Goal: Task Accomplishment & Management: Manage account settings

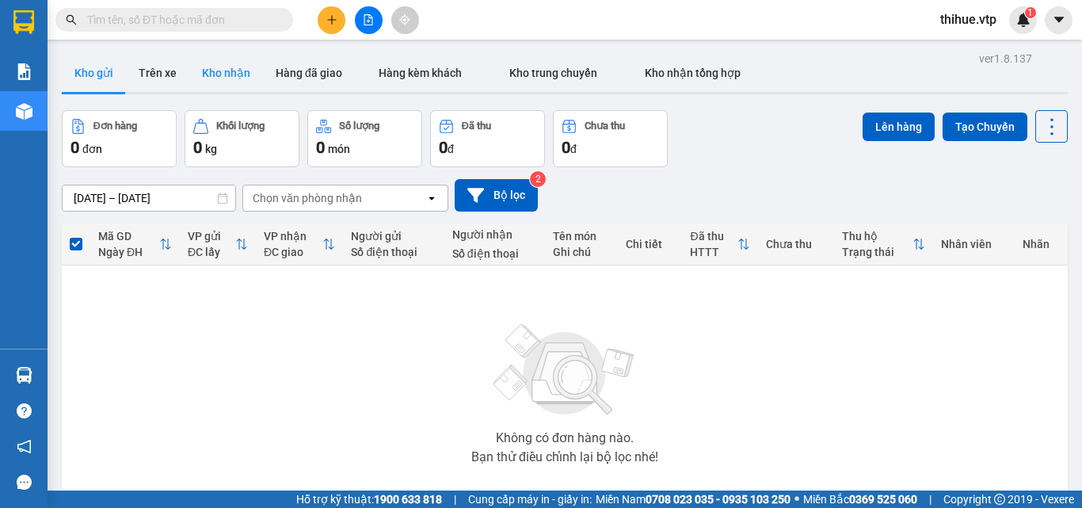
click at [223, 76] on button "Kho nhận" at bounding box center [226, 73] width 74 height 38
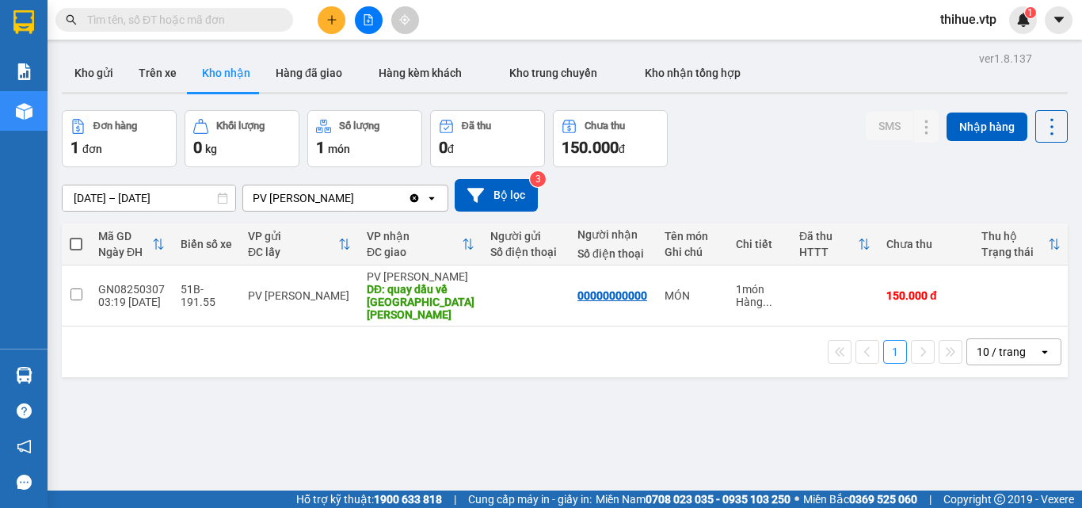
click at [171, 17] on input "text" at bounding box center [180, 19] width 187 height 17
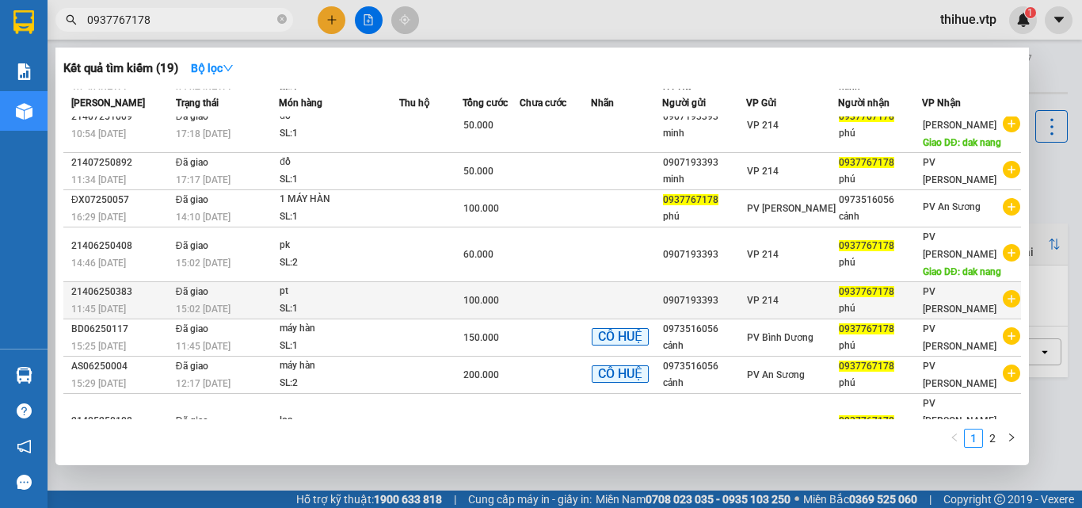
scroll to position [140, 0]
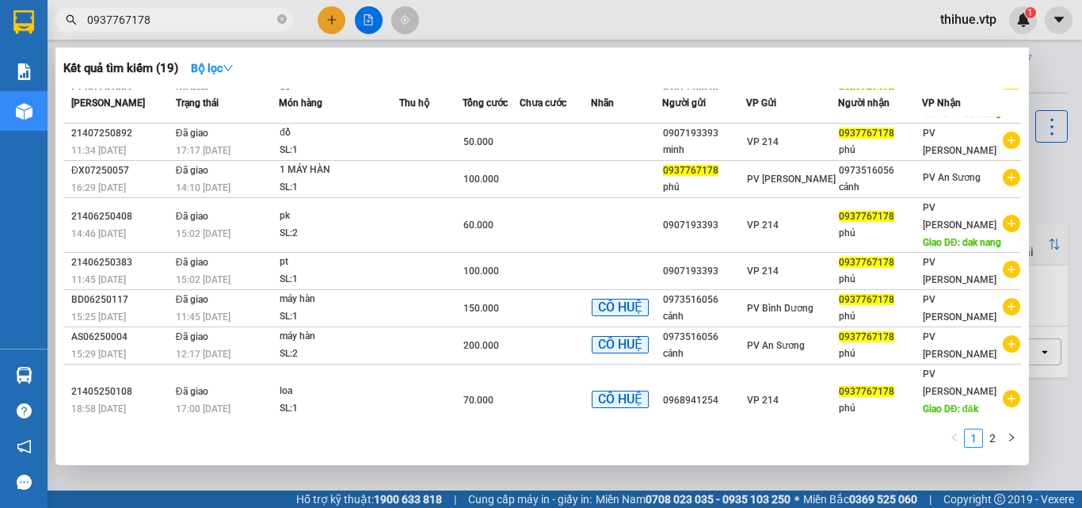
type input "0937767178"
click at [1045, 385] on div at bounding box center [541, 254] width 1082 height 508
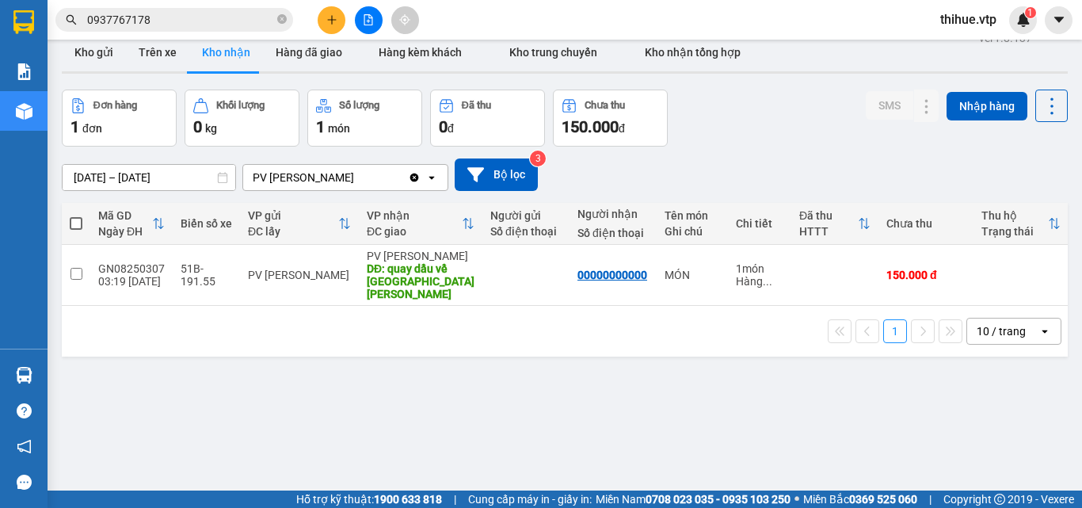
scroll to position [0, 0]
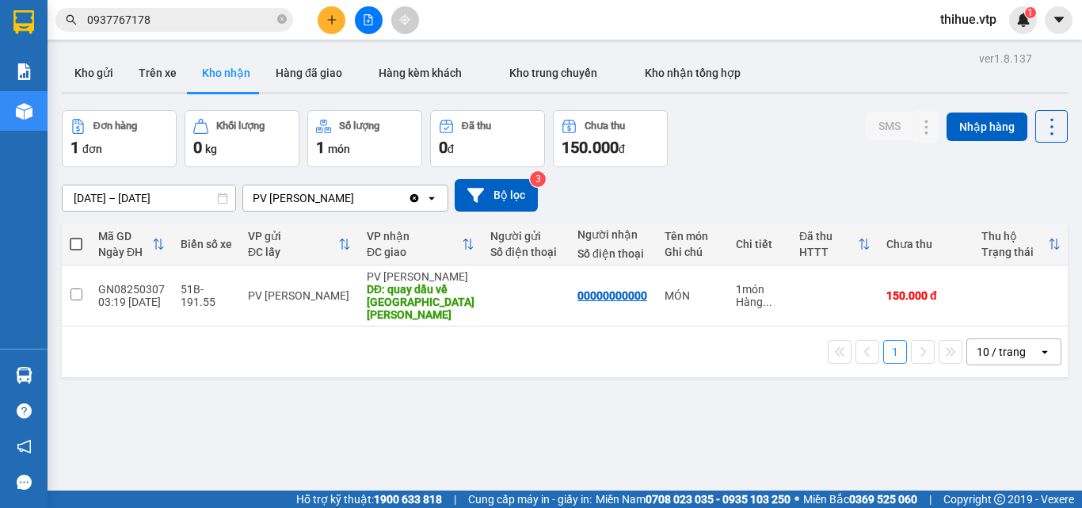
click at [173, 17] on input "0937767178" at bounding box center [180, 19] width 187 height 17
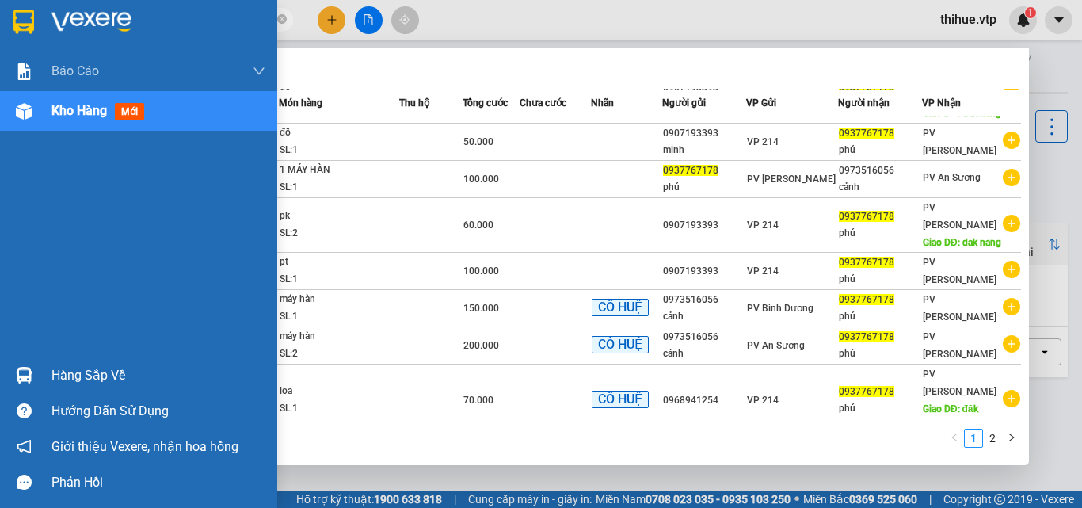
click at [29, 372] on img at bounding box center [24, 375] width 17 height 17
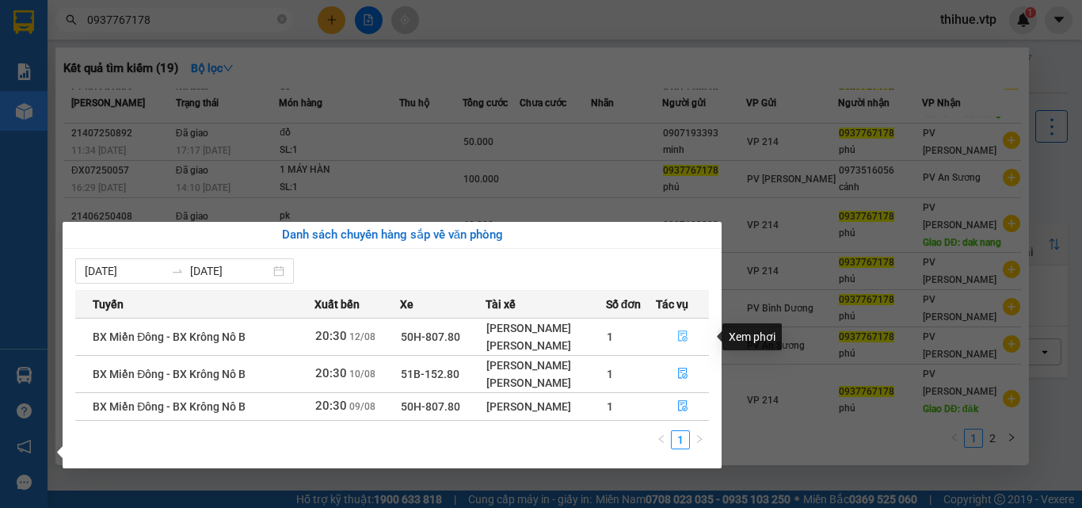
click at [679, 334] on icon "file-done" at bounding box center [682, 335] width 11 height 11
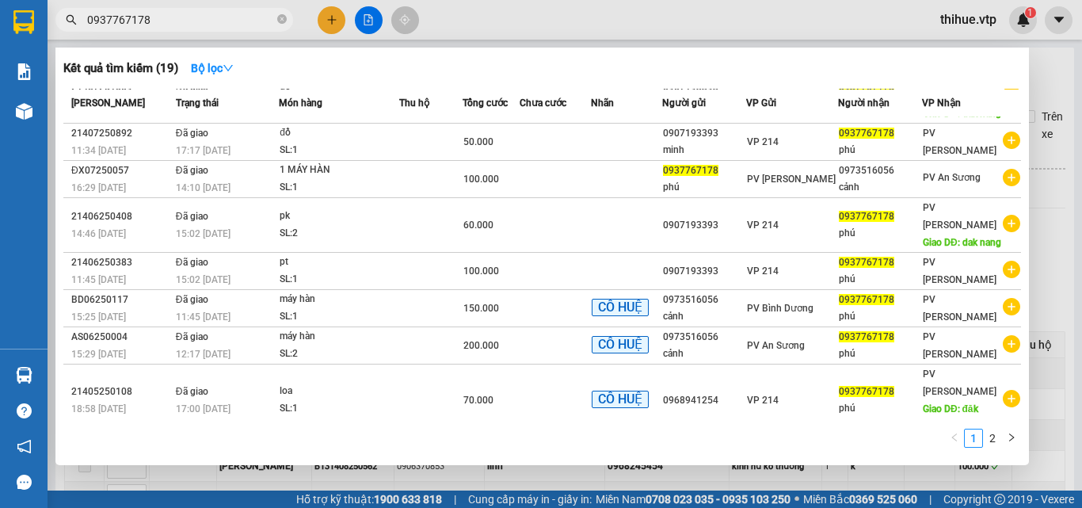
click at [1056, 421] on div at bounding box center [541, 254] width 1082 height 508
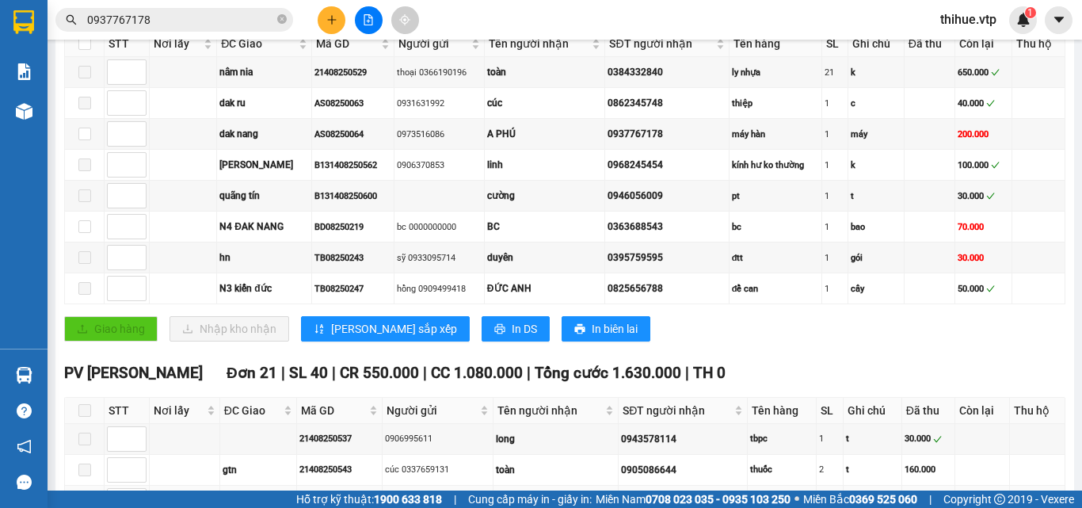
scroll to position [261, 0]
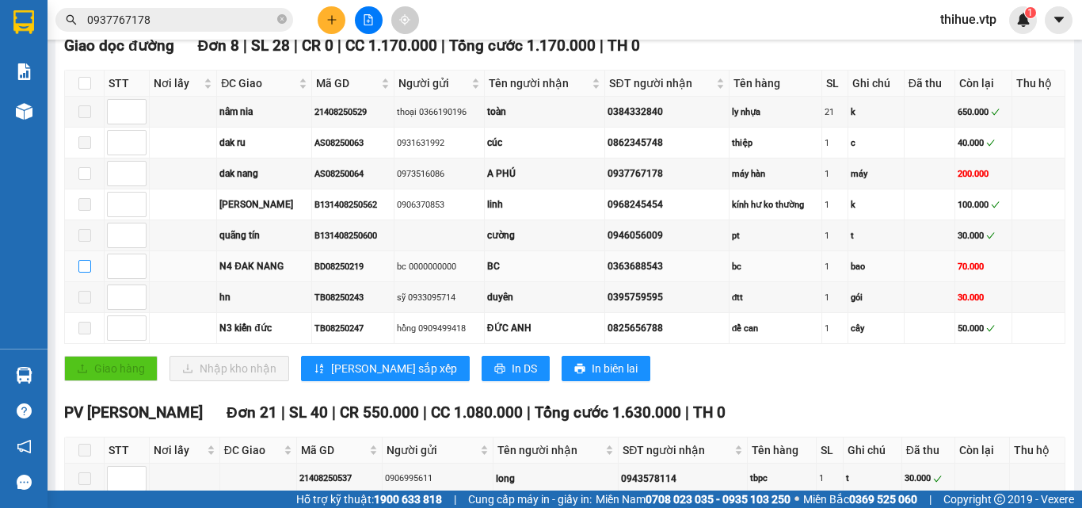
click at [83, 272] on input "checkbox" at bounding box center [84, 266] width 13 height 13
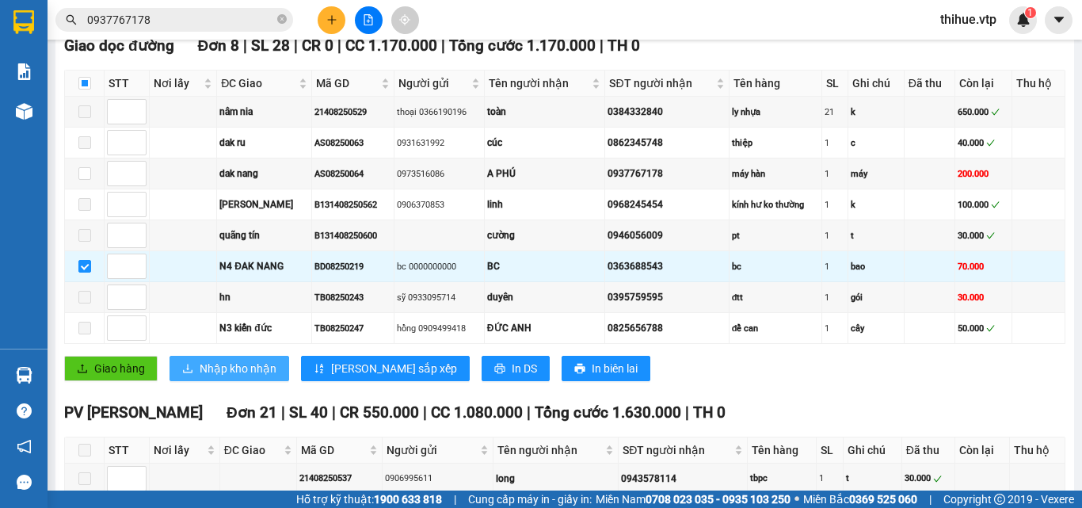
click at [235, 377] on span "Nhập kho nhận" at bounding box center [238, 368] width 77 height 17
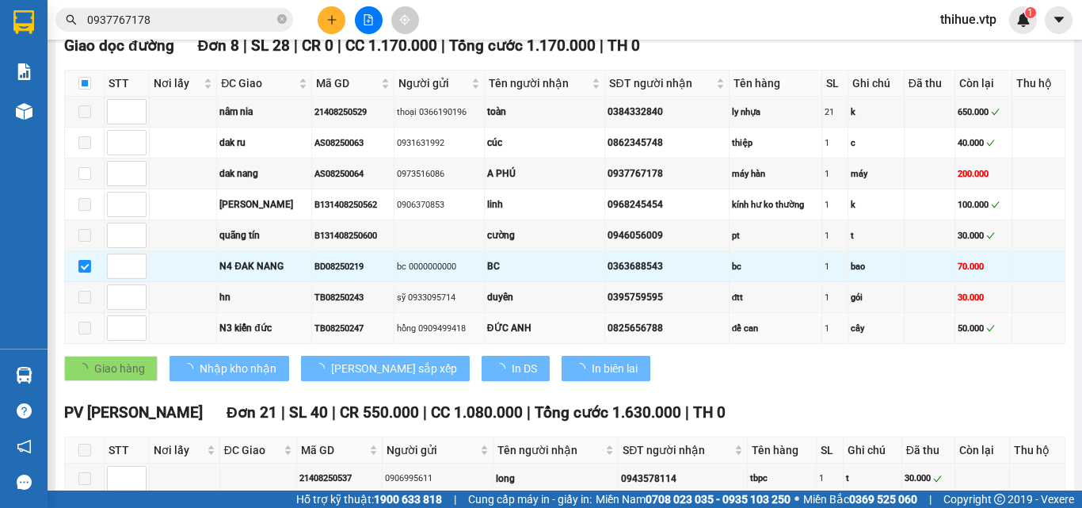
checkbox input "false"
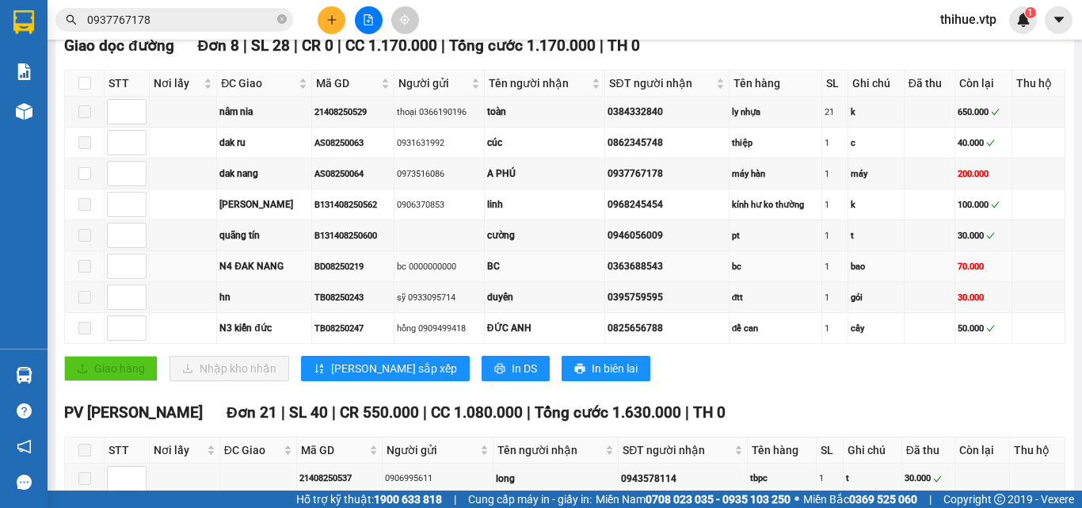
click at [647, 274] on div "0363688543" at bounding box center [666, 266] width 118 height 15
click at [197, 7] on div "Kết quả [PERSON_NAME] ( 19 ) Bộ lọc Mã ĐH Trạng thái Món hàng Thu hộ Tổng [PERS…" at bounding box center [154, 20] width 309 height 28
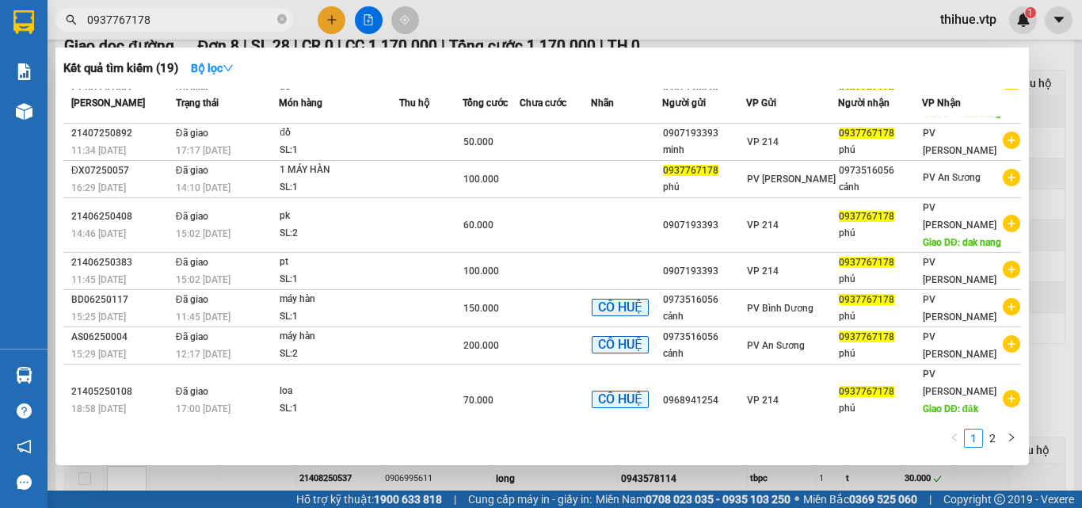
click at [211, 25] on input "0937767178" at bounding box center [180, 19] width 187 height 17
click at [1052, 139] on div at bounding box center [541, 254] width 1082 height 508
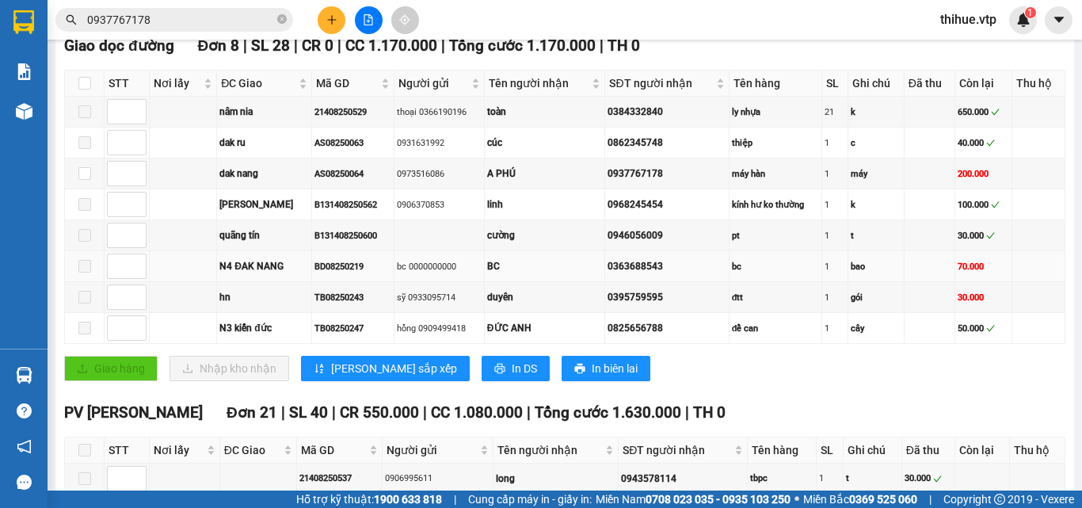
click at [854, 273] on div "bao" at bounding box center [876, 266] width 51 height 13
click at [630, 274] on div "0363688543" at bounding box center [666, 266] width 118 height 15
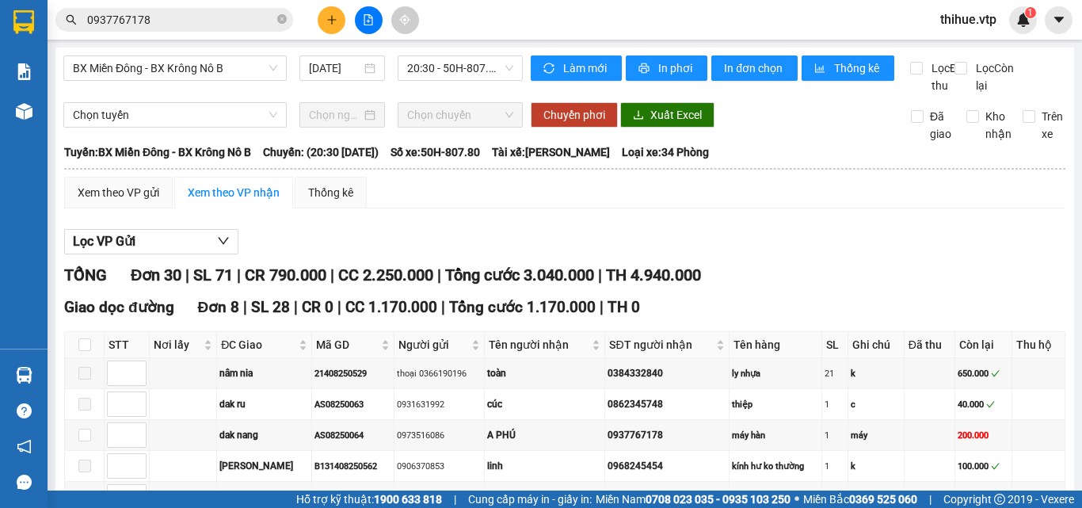
scroll to position [317, 0]
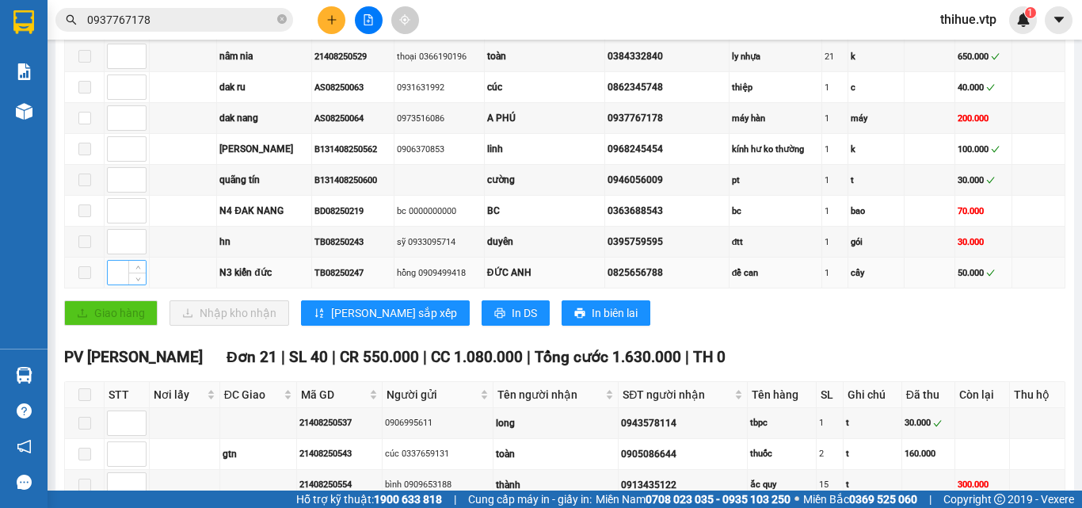
click at [114, 284] on input at bounding box center [127, 273] width 38 height 24
click at [962, 218] on div "70.000" at bounding box center [982, 210] width 51 height 13
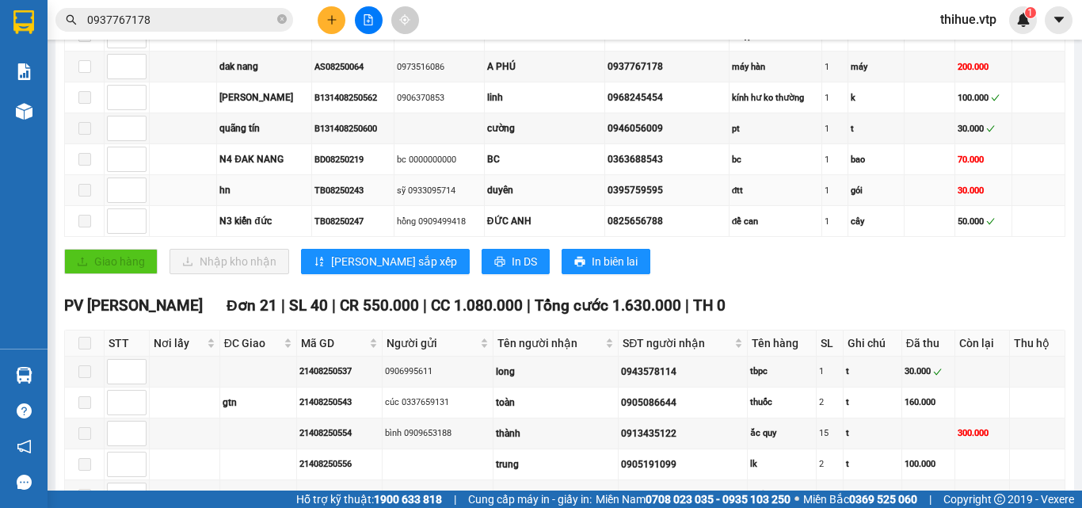
scroll to position [396, 0]
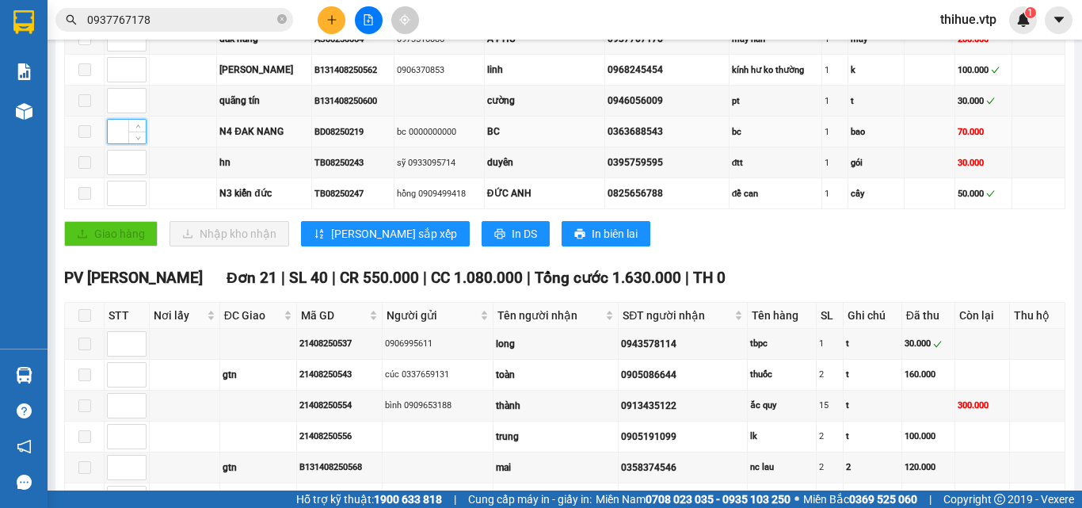
click at [124, 143] on input at bounding box center [127, 132] width 38 height 24
click at [86, 138] on span at bounding box center [84, 131] width 13 height 13
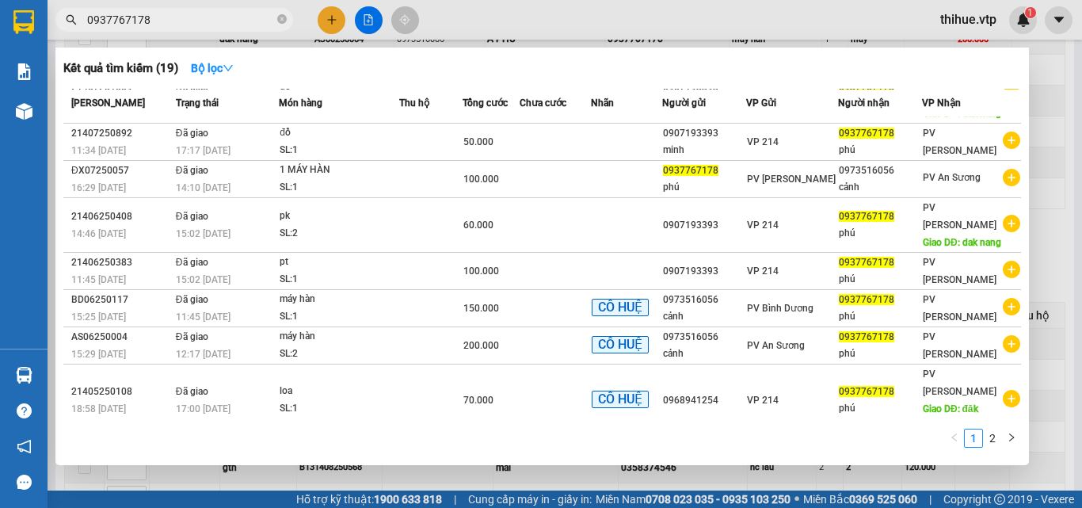
click at [187, 16] on input "0937767178" at bounding box center [180, 19] width 187 height 17
click at [226, 24] on input "0937767178" at bounding box center [180, 19] width 187 height 17
click at [1014, 435] on icon "right" at bounding box center [1012, 437] width 10 height 10
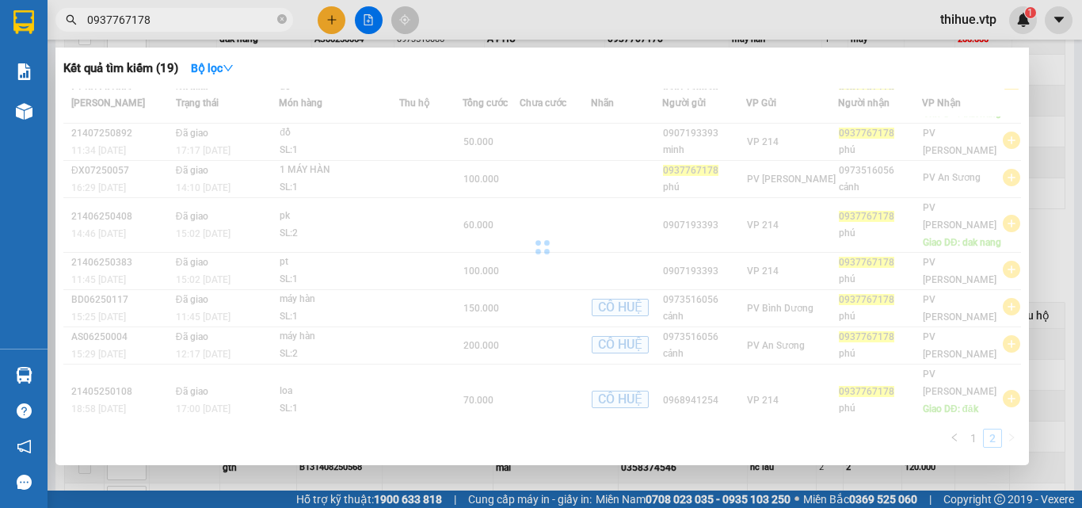
scroll to position [137, 0]
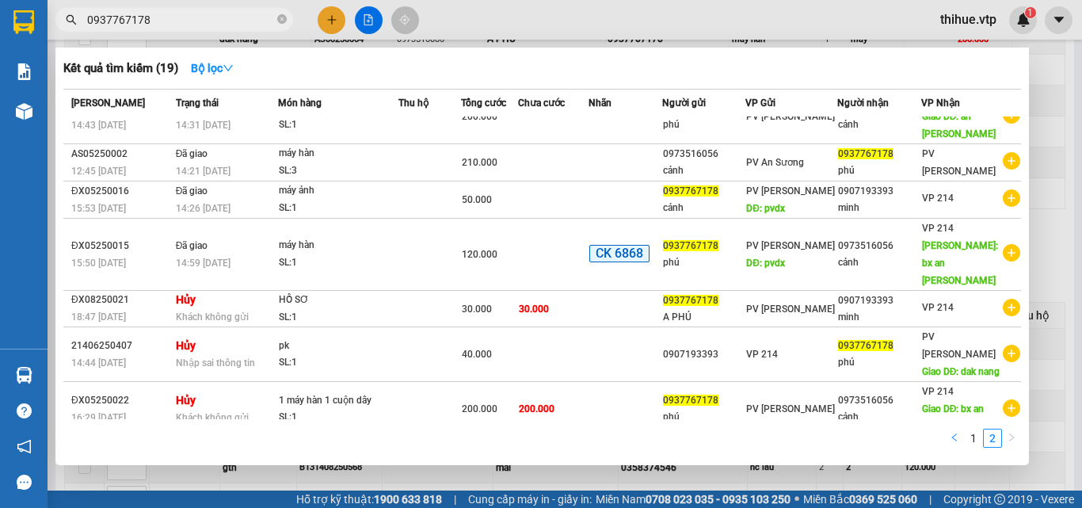
click at [955, 438] on icon "left" at bounding box center [955, 437] width 10 height 10
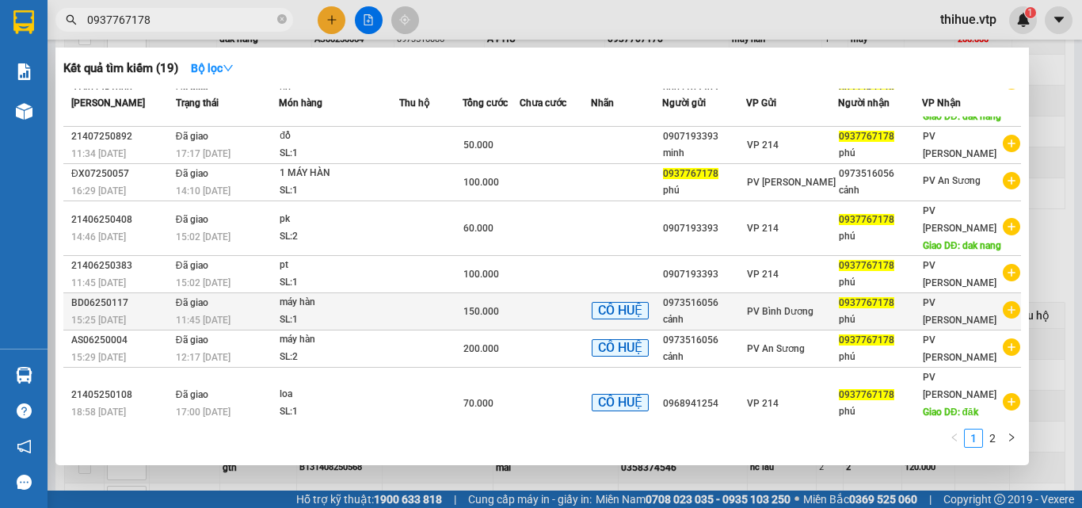
scroll to position [140, 0]
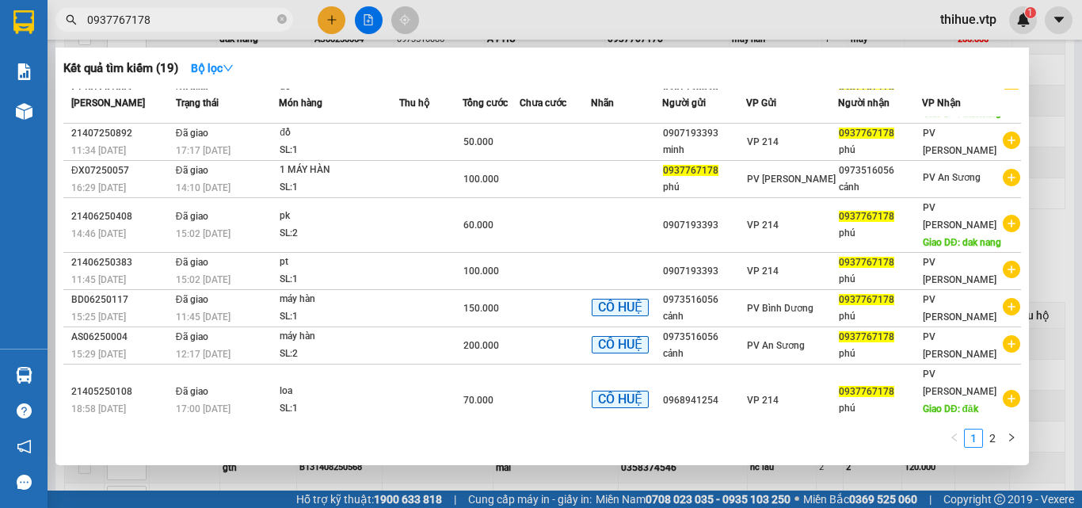
click at [1055, 345] on div at bounding box center [541, 254] width 1082 height 508
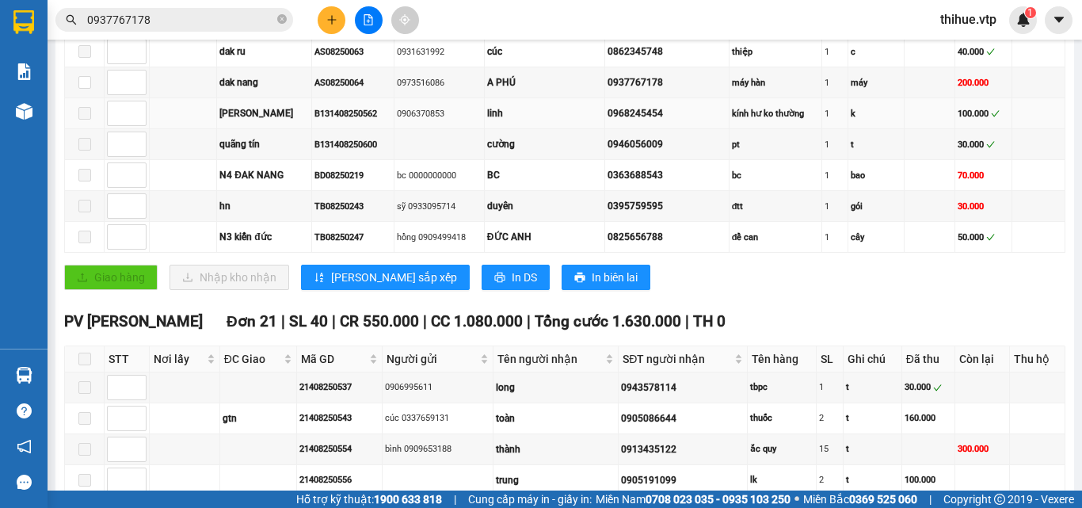
scroll to position [317, 0]
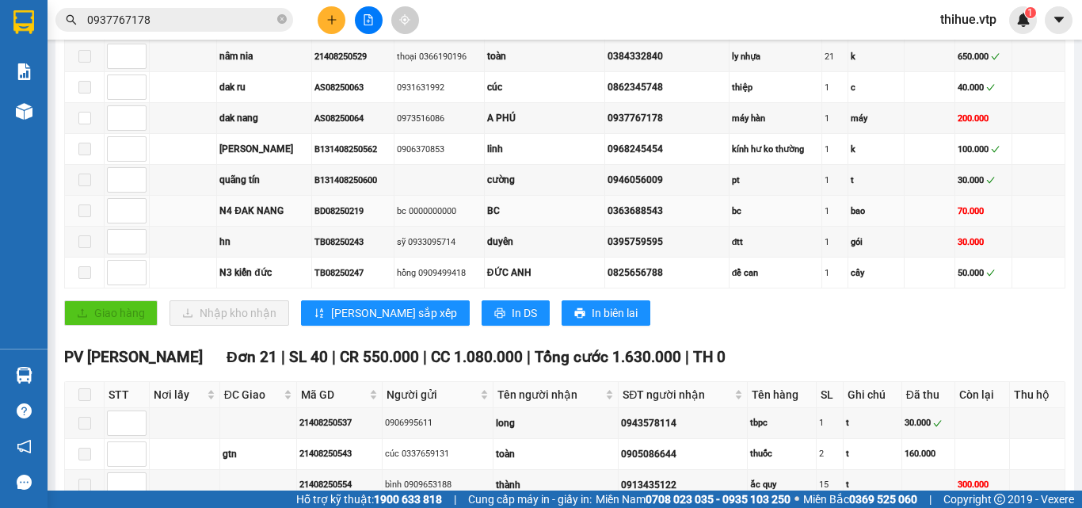
click at [383, 218] on div "BD08250219" at bounding box center [352, 210] width 76 height 13
click at [397, 218] on div "bc 0000000000" at bounding box center [439, 210] width 85 height 13
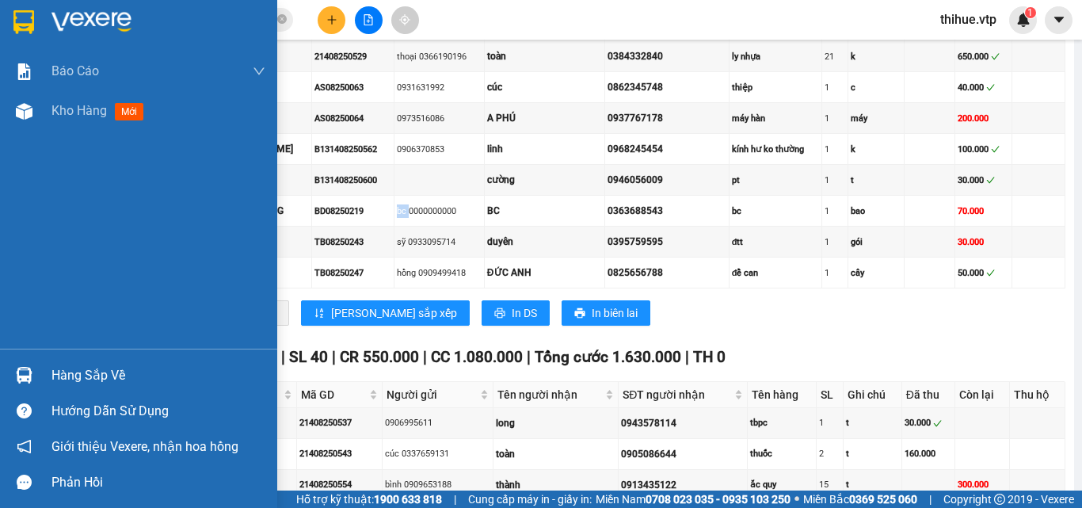
click at [75, 373] on div "Hàng sắp về" at bounding box center [158, 375] width 214 height 24
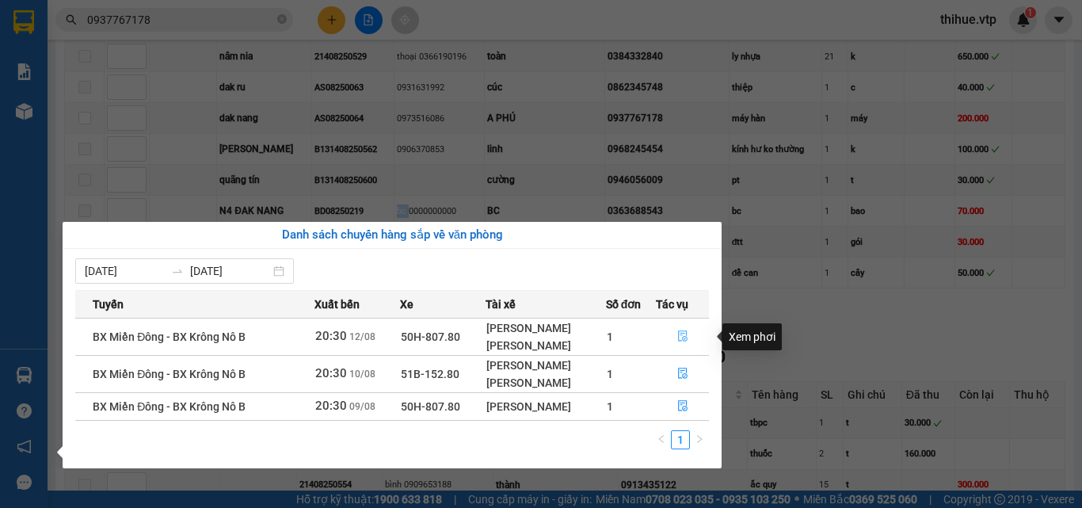
click at [687, 333] on icon "file-done" at bounding box center [683, 336] width 10 height 11
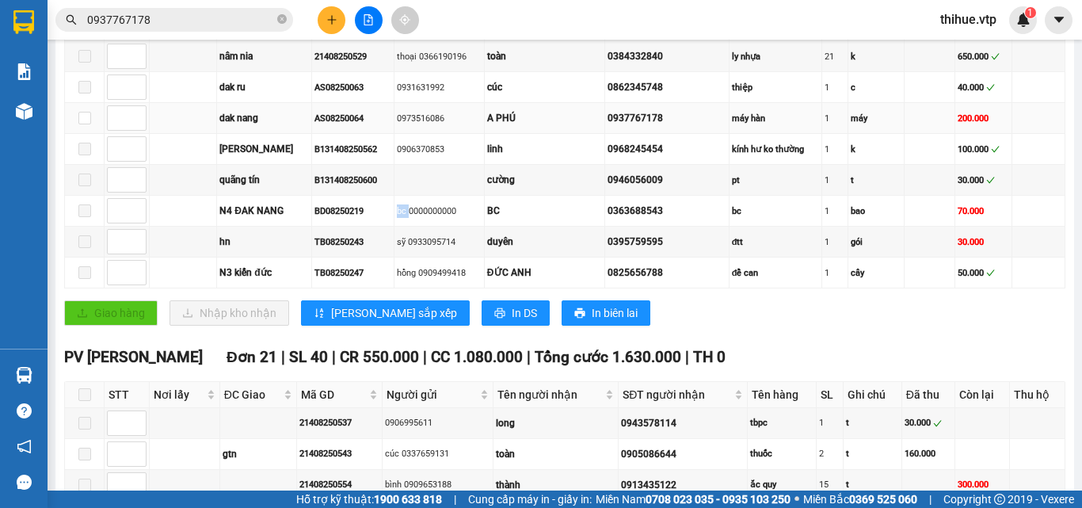
scroll to position [238, 0]
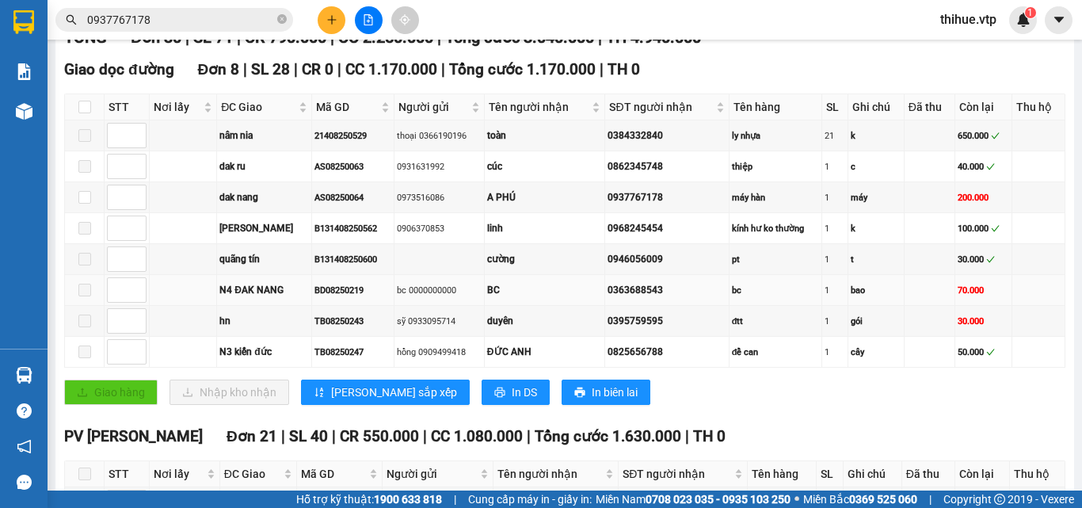
click at [433, 297] on div "bc 0000000000" at bounding box center [439, 290] width 85 height 13
click at [85, 296] on span at bounding box center [84, 290] width 13 height 13
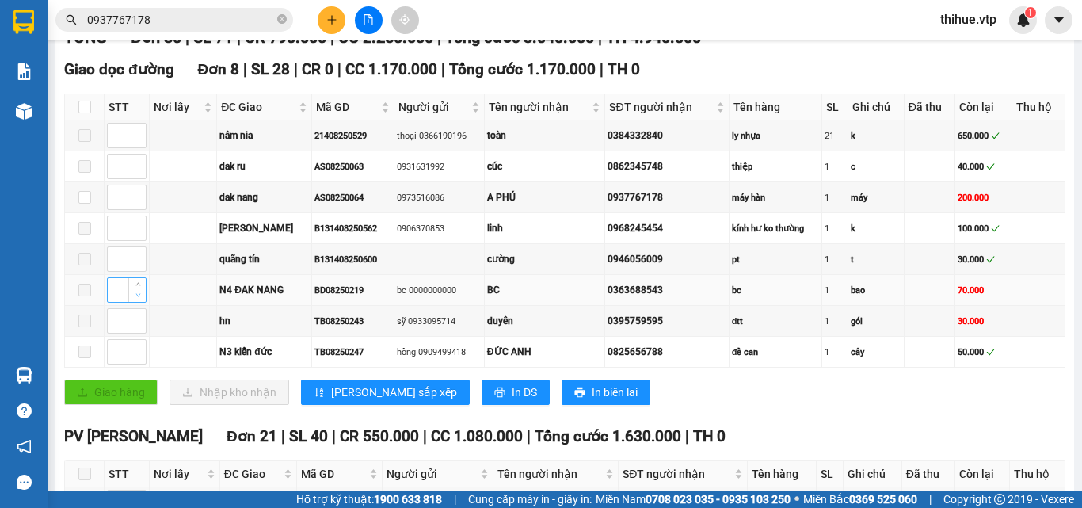
type input "1"
click at [132, 302] on span "Decrease Value" at bounding box center [136, 294] width 17 height 14
click at [120, 302] on input "1" at bounding box center [127, 290] width 38 height 24
click at [325, 297] on div "BD08250219" at bounding box center [352, 290] width 76 height 13
